Goal: Transaction & Acquisition: Book appointment/travel/reservation

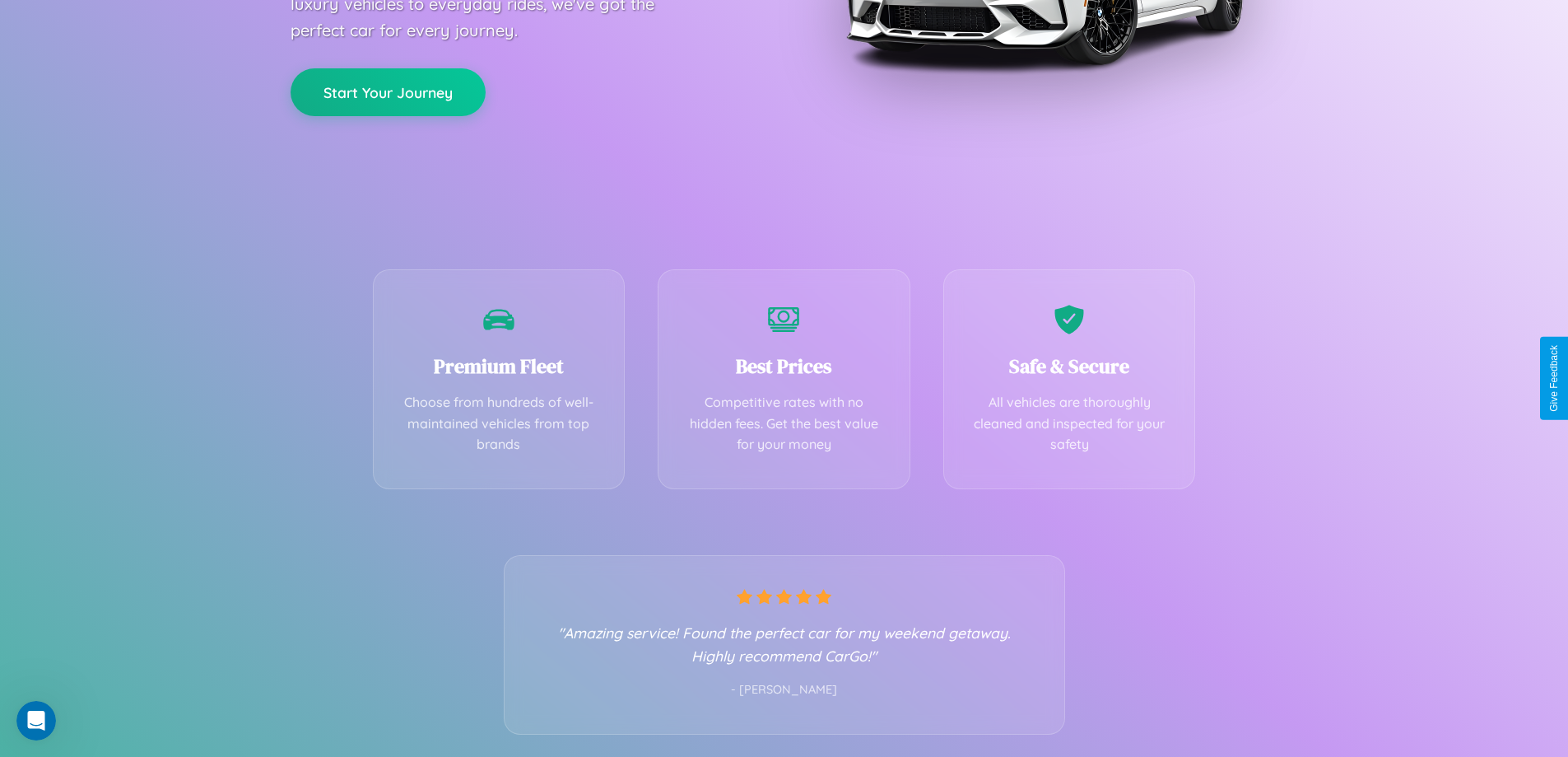
scroll to position [324, 0]
click at [784, 378] on div "Best Prices Competitive rates with no hidden fees. Get the best value for your …" at bounding box center [784, 374] width 253 height 220
click at [387, 90] on button "Start Your Journey" at bounding box center [388, 89] width 195 height 47
click at [387, 89] on button "Start Your Journey" at bounding box center [388, 89] width 195 height 47
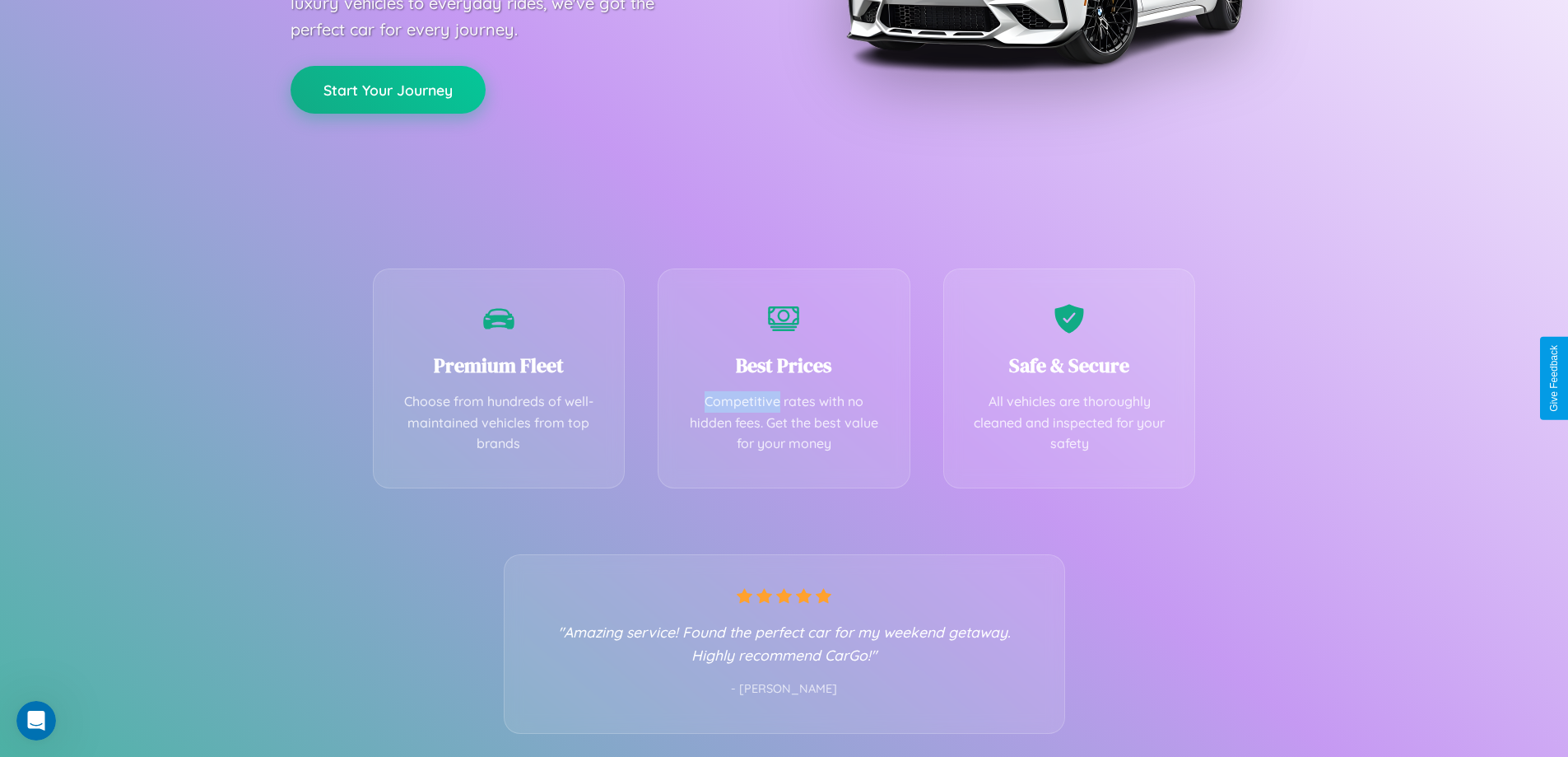
click at [387, 89] on button "Start Your Journey" at bounding box center [388, 89] width 195 height 47
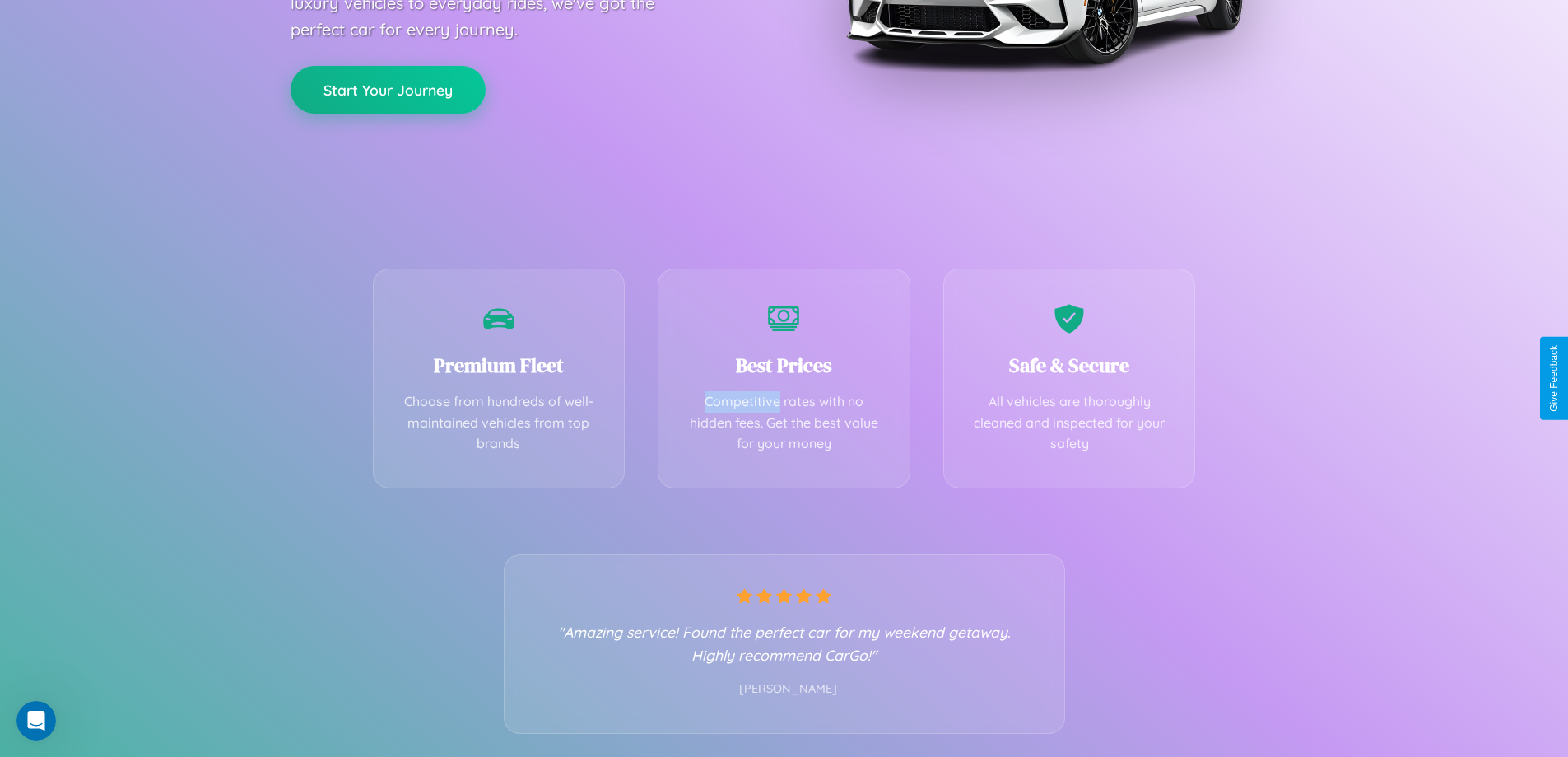
click at [387, 89] on button "Start Your Journey" at bounding box center [388, 89] width 195 height 47
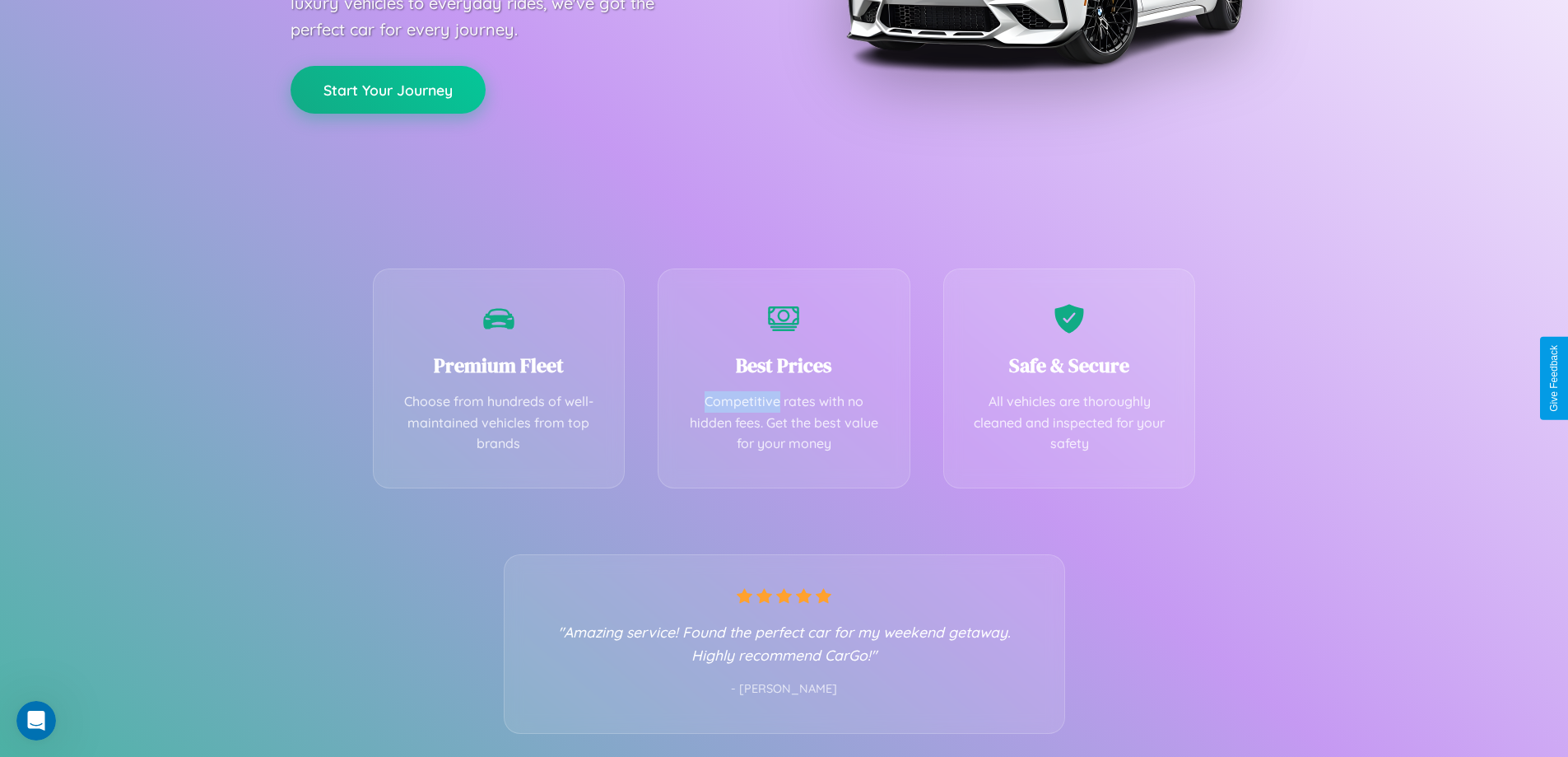
click at [387, 89] on button "Start Your Journey" at bounding box center [388, 89] width 195 height 47
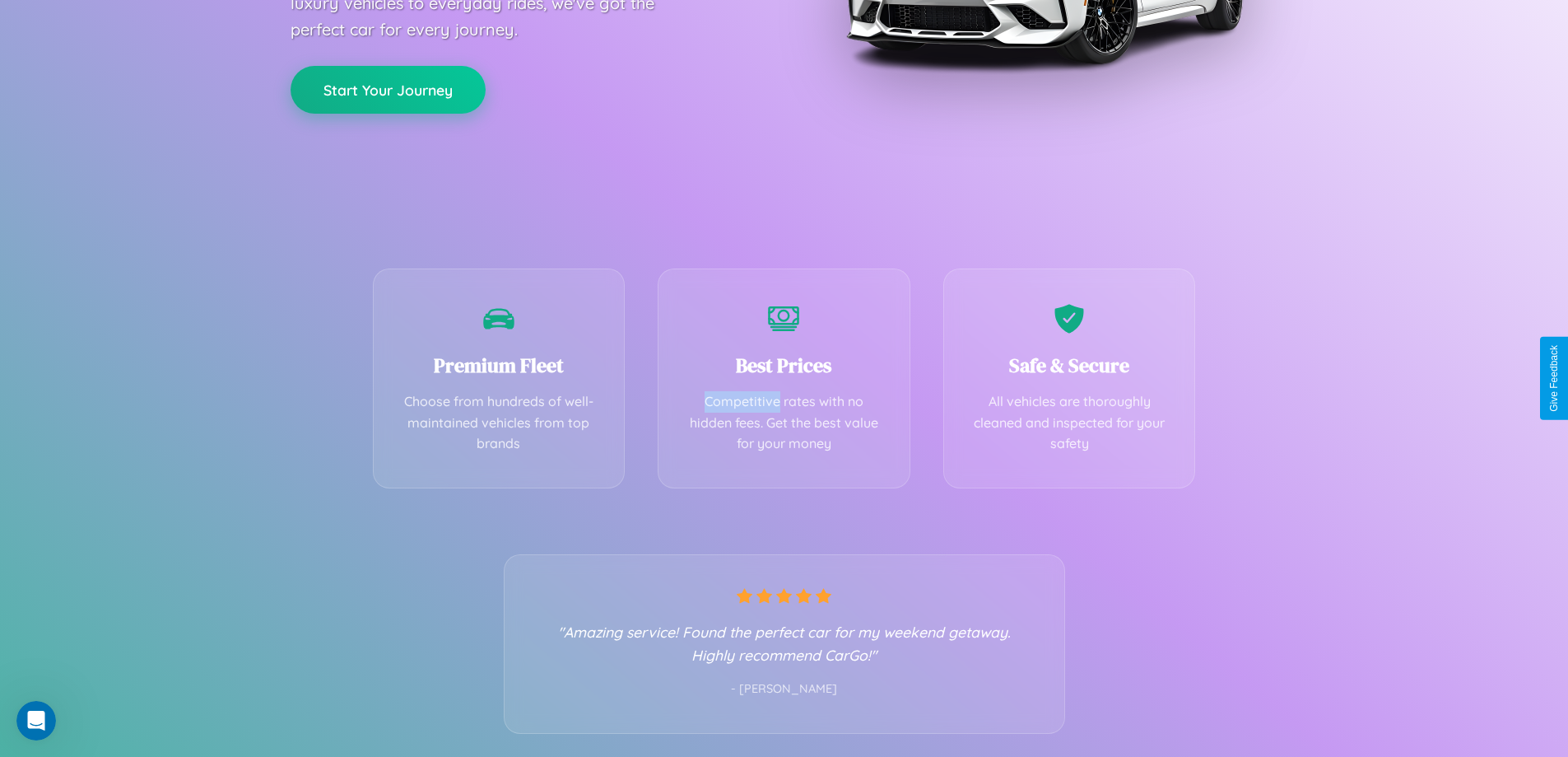
click at [387, 89] on button "Start Your Journey" at bounding box center [388, 89] width 195 height 47
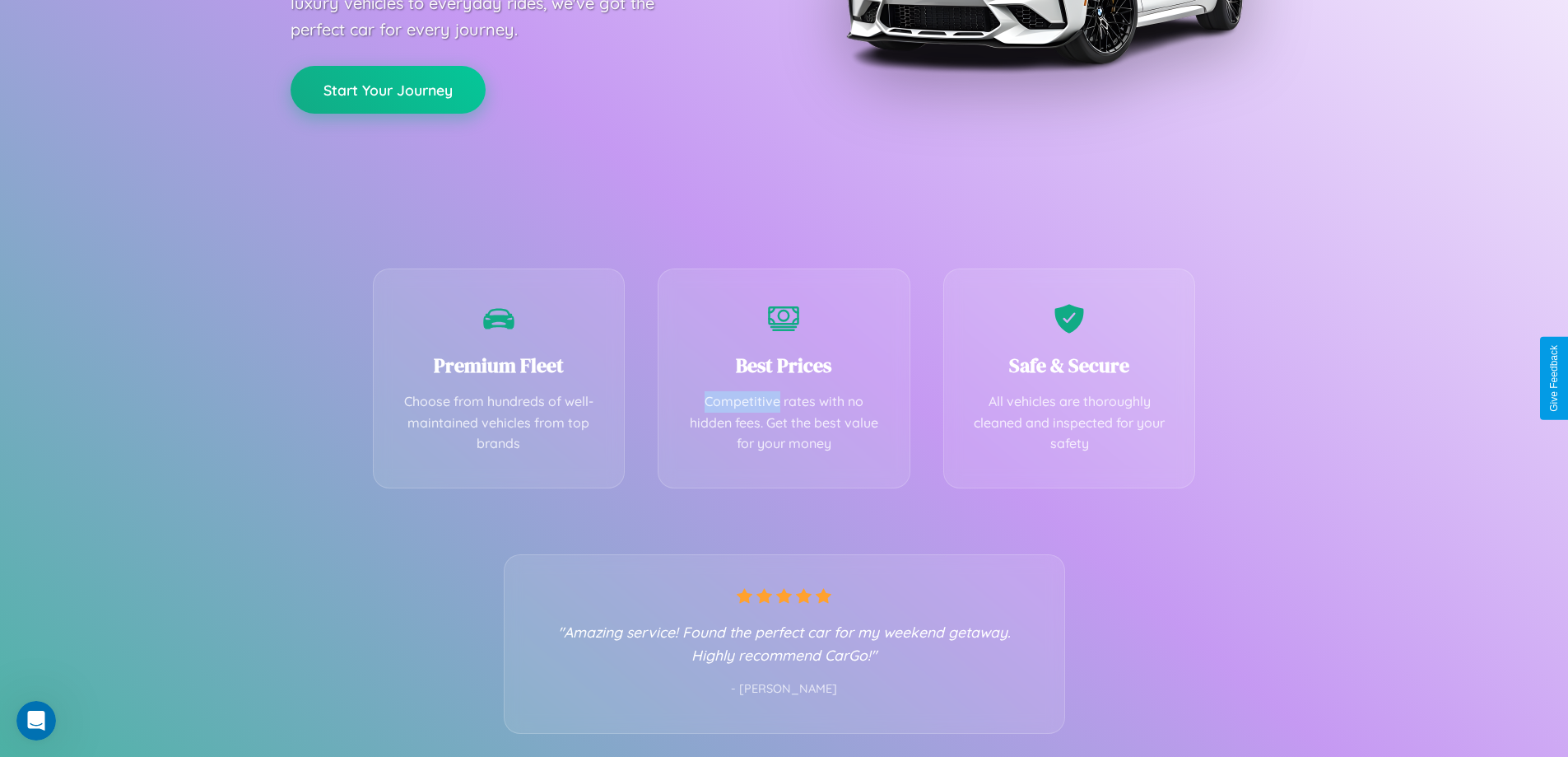
click at [387, 89] on button "Start Your Journey" at bounding box center [388, 89] width 195 height 47
